Goal: Information Seeking & Learning: Learn about a topic

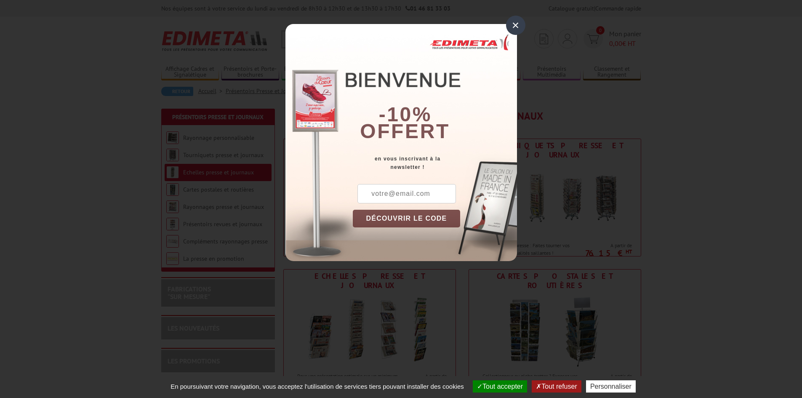
click at [517, 29] on div "×" at bounding box center [515, 25] width 19 height 19
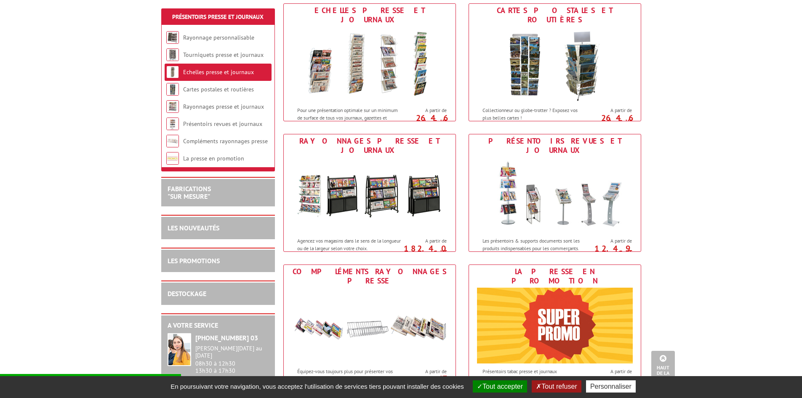
scroll to position [295, 0]
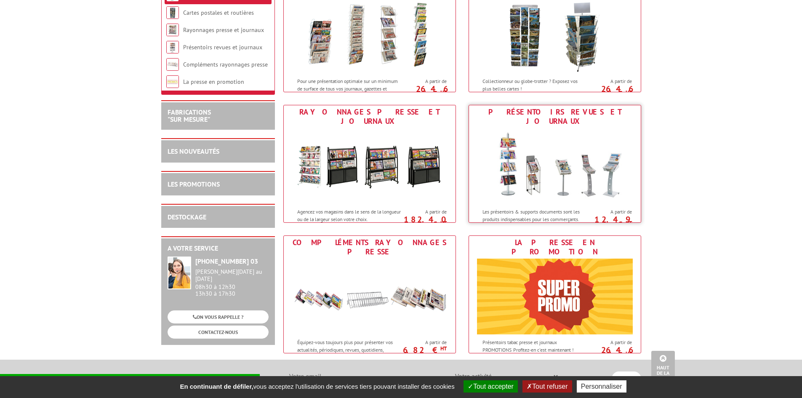
click at [535, 157] on img at bounding box center [555, 166] width 156 height 76
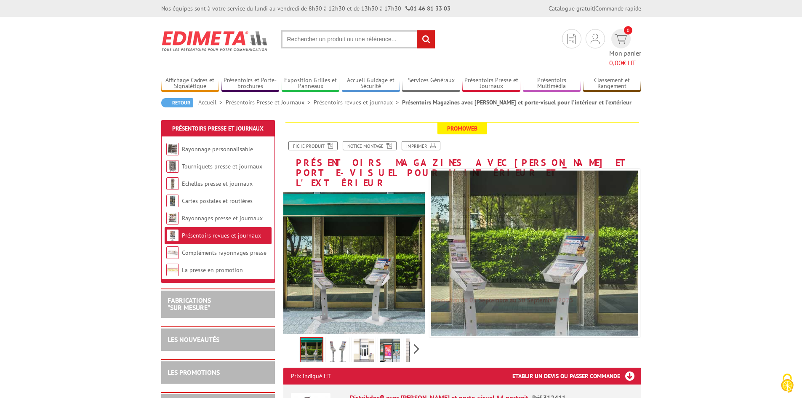
click at [333, 338] on img at bounding box center [337, 351] width 20 height 26
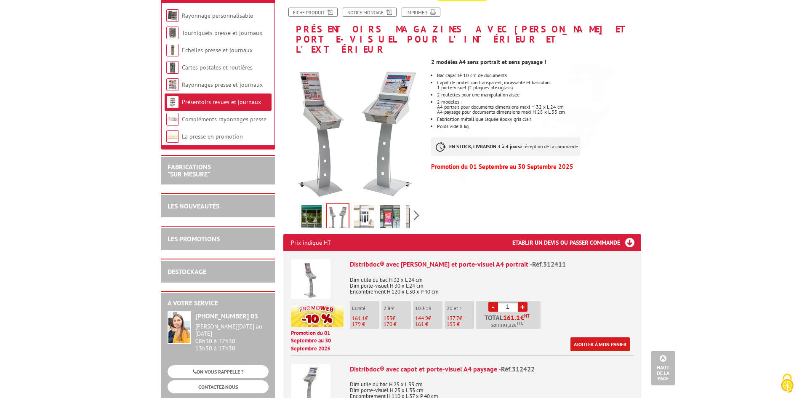
scroll to position [42, 0]
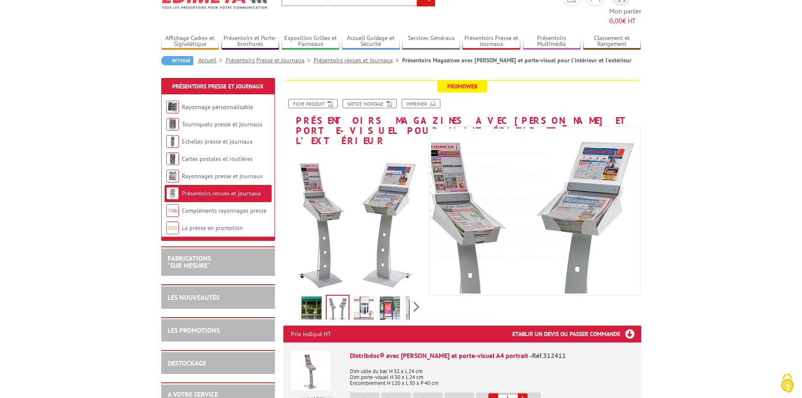
click at [359, 56] on link "Présentoirs revues et journaux" at bounding box center [358, 60] width 88 height 8
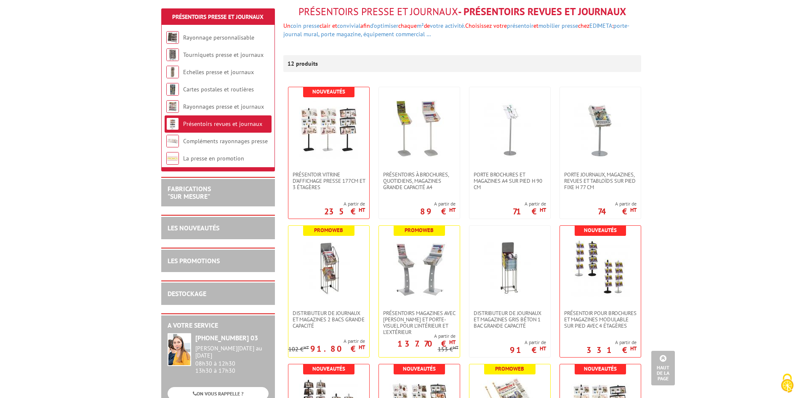
scroll to position [84, 0]
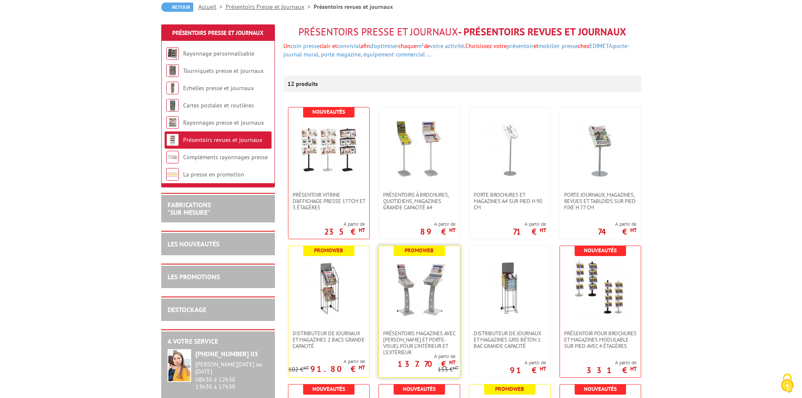
click at [422, 264] on img at bounding box center [419, 287] width 59 height 59
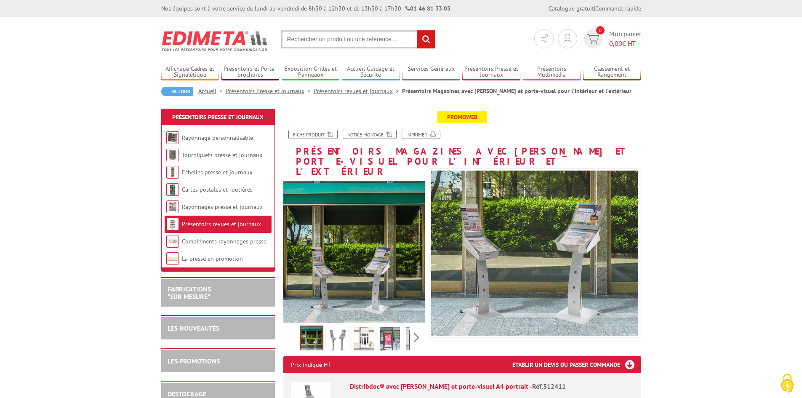
click at [335, 327] on img at bounding box center [337, 340] width 20 height 26
